Goal: Information Seeking & Learning: Learn about a topic

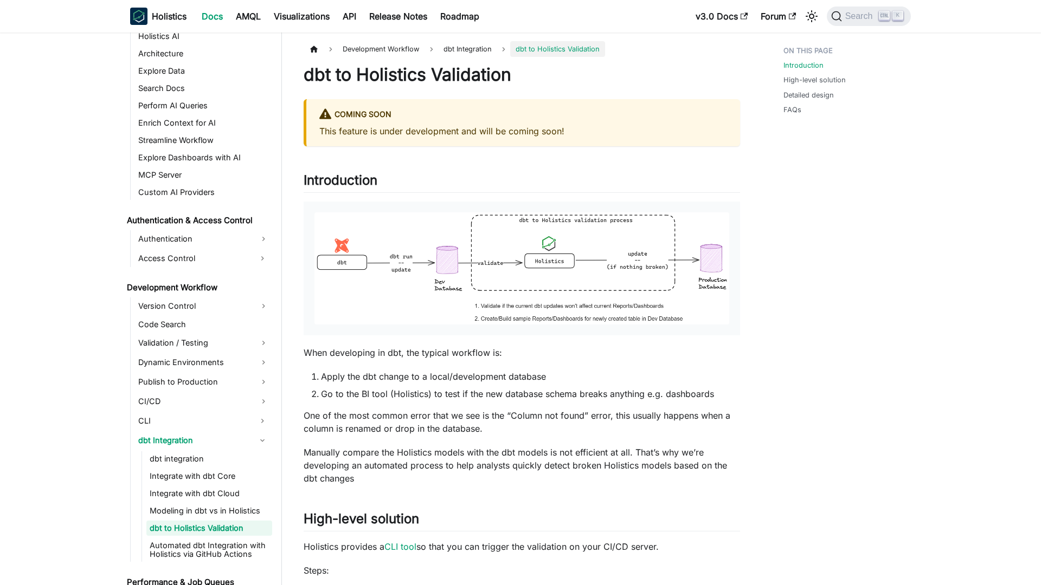
scroll to position [642, 0]
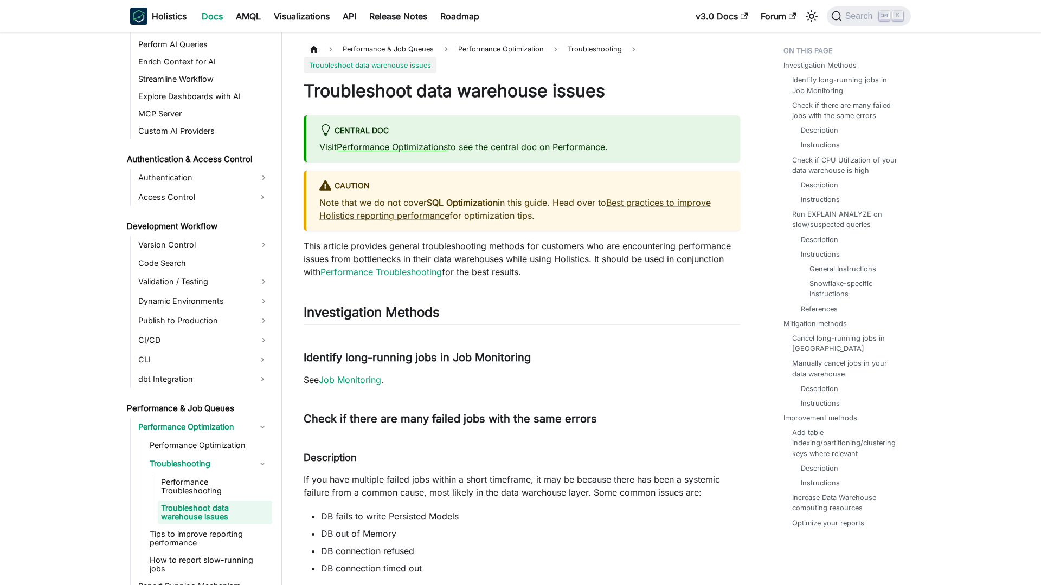
scroll to position [692, 0]
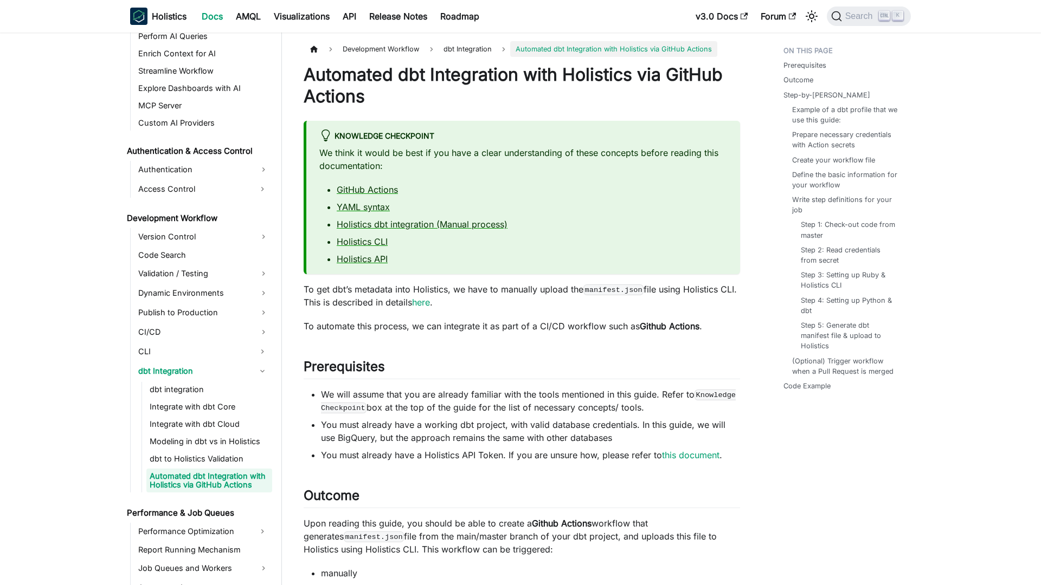
scroll to position [668, 0]
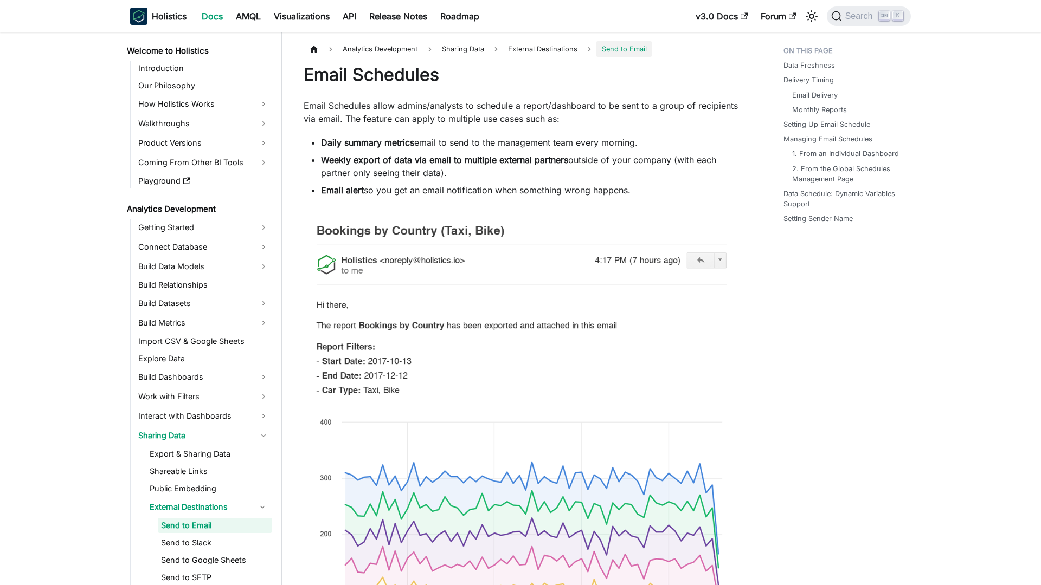
scroll to position [59, 0]
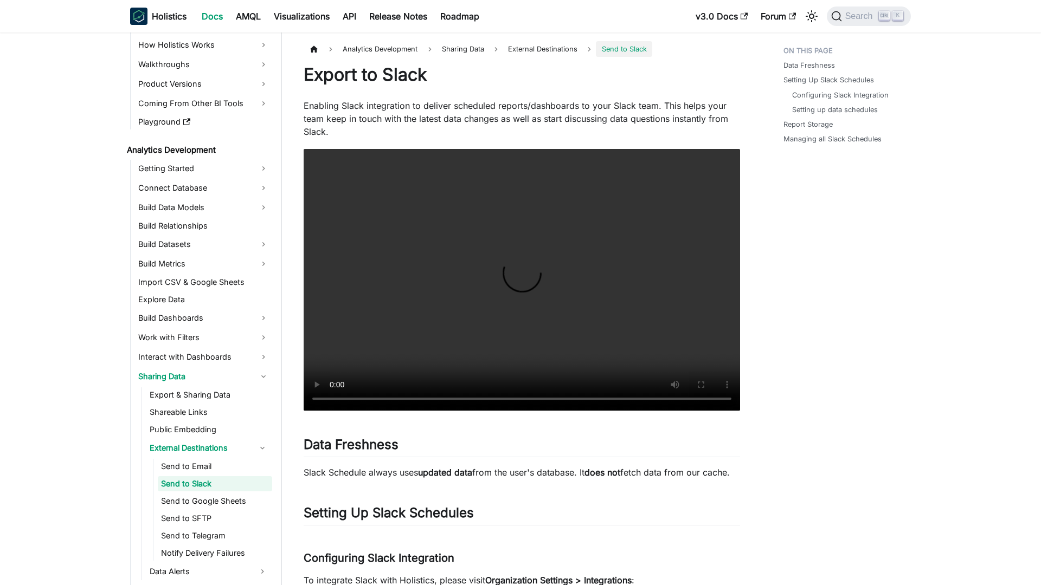
scroll to position [76, 0]
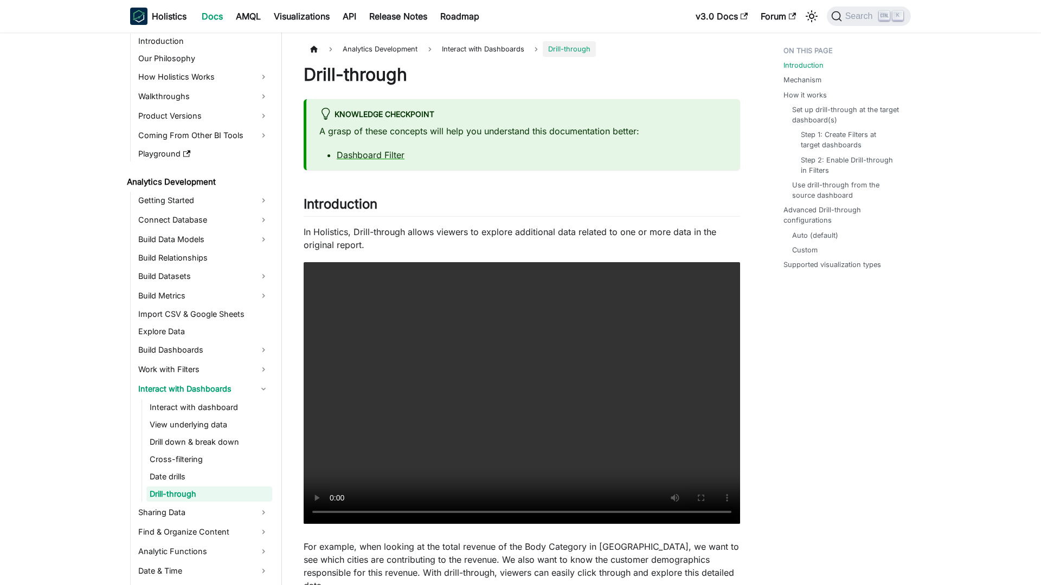
scroll to position [54, 0]
